Goal: Information Seeking & Learning: Learn about a topic

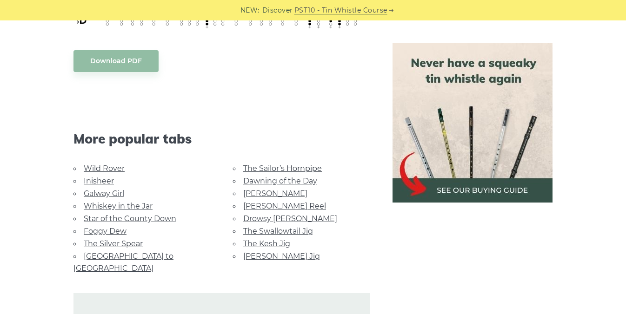
scroll to position [459, 0]
click at [288, 179] on link "Dawning of the Day" at bounding box center [280, 180] width 74 height 9
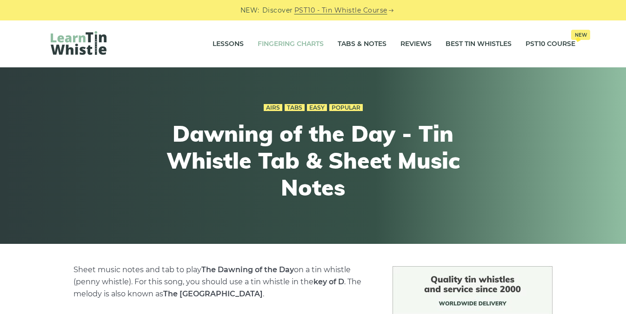
click at [273, 45] on link "Fingering Charts" at bounding box center [291, 44] width 66 height 23
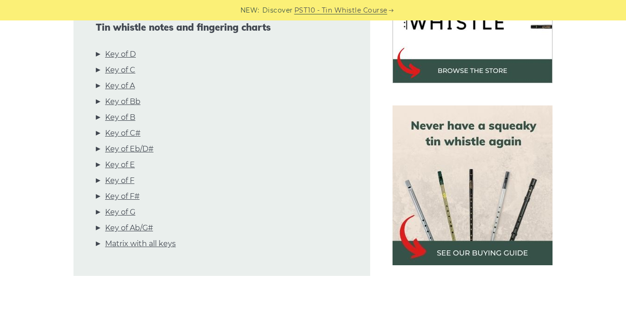
scroll to position [349, 0]
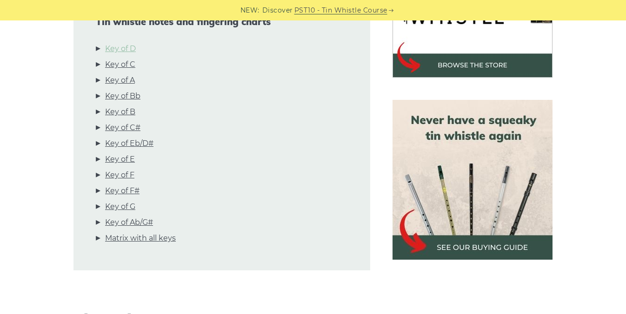
click at [126, 48] on link "Key of D" at bounding box center [120, 49] width 31 height 12
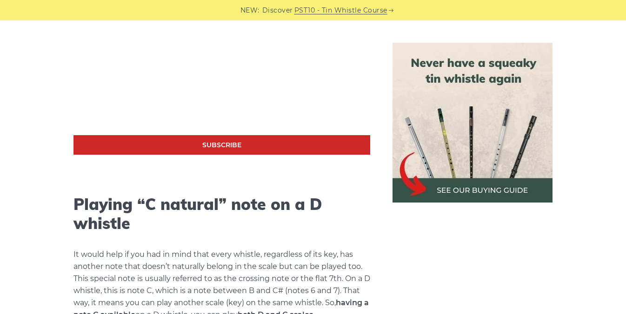
scroll to position [1329, 0]
